Goal: Task Accomplishment & Management: Use online tool/utility

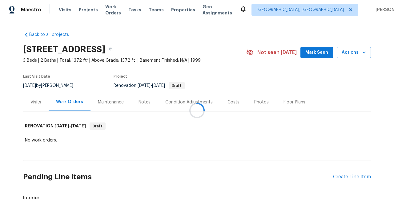
scroll to position [22, 0]
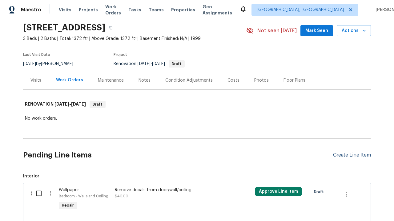
click at [351, 158] on div "Create Line Item" at bounding box center [352, 156] width 38 height 6
